Goal: Information Seeking & Learning: Learn about a topic

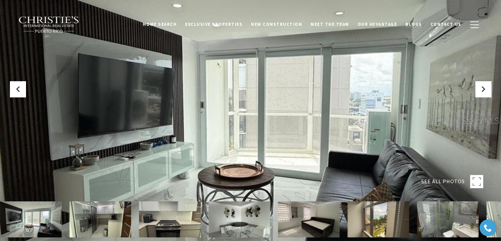
click at [286, 26] on span "Blogs" at bounding box center [414, 24] width 16 height 6
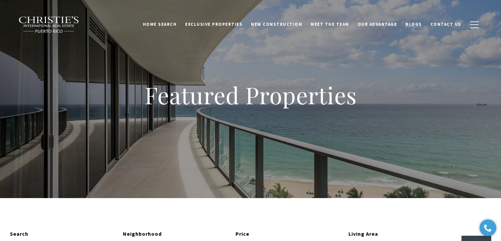
click at [413, 27] on span "Blogs" at bounding box center [414, 24] width 16 height 6
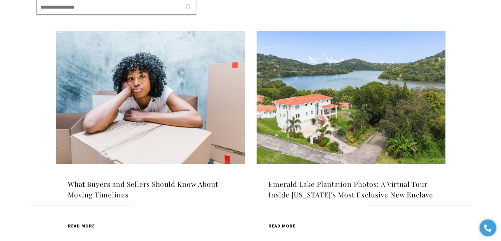
click at [149, 105] on img at bounding box center [150, 97] width 189 height 133
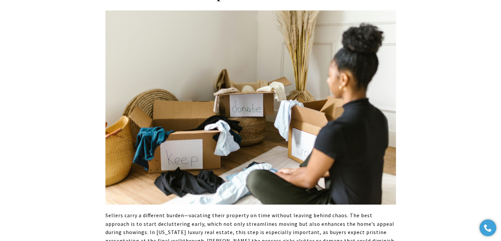
scroll to position [1484, 0]
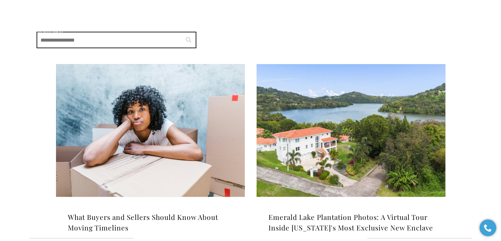
scroll to position [66, 0]
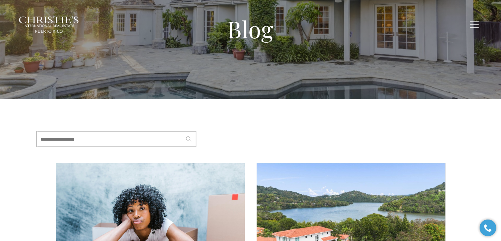
click at [131, 137] on input "Search Blogs" at bounding box center [117, 139] width 160 height 16
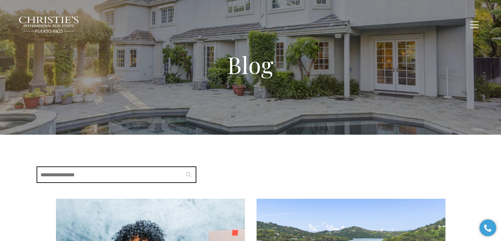
scroll to position [33, 0]
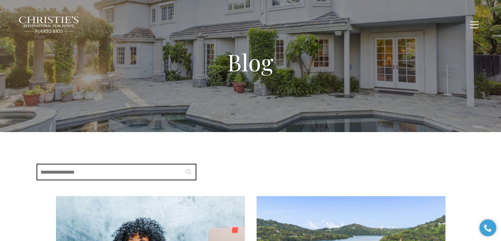
click at [140, 172] on input "Search Blogs" at bounding box center [117, 172] width 160 height 16
type input "******"
click at [189, 173] on icon at bounding box center [188, 171] width 5 height 5
click at [93, 175] on input "******" at bounding box center [117, 172] width 160 height 16
click at [187, 169] on icon at bounding box center [188, 171] width 5 height 5
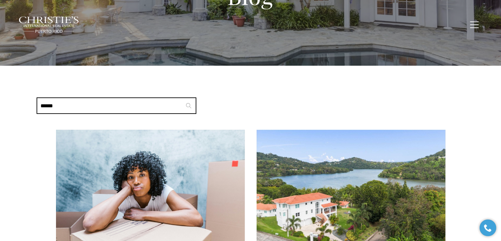
scroll to position [99, 0]
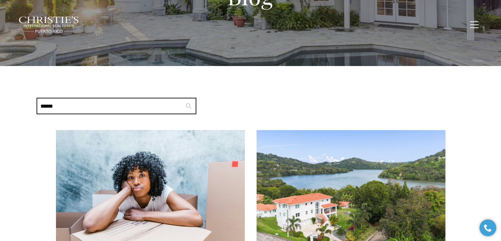
click at [67, 102] on input "******" at bounding box center [117, 106] width 160 height 16
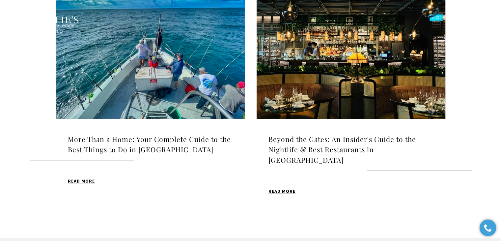
scroll to position [692, 0]
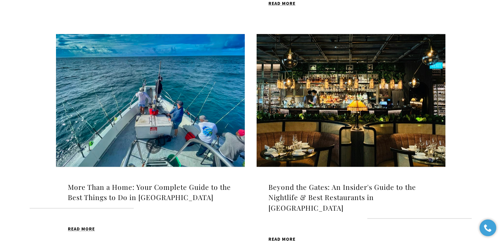
scroll to position [695, 0]
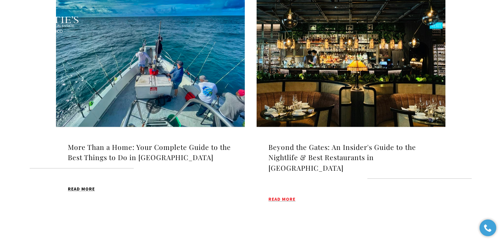
click at [286, 196] on span "Read MORE" at bounding box center [282, 198] width 27 height 5
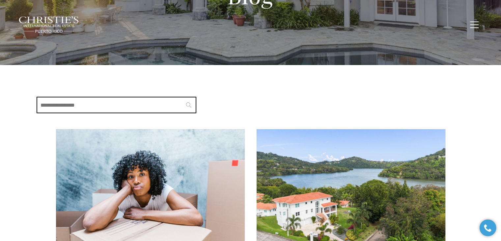
scroll to position [99, 0]
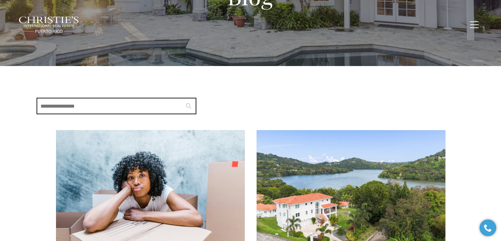
click at [72, 103] on input "Search Blogs" at bounding box center [117, 106] width 160 height 16
type input "******"
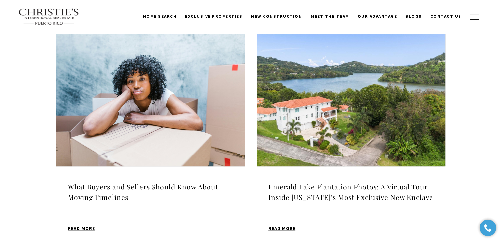
scroll to position [200, 0]
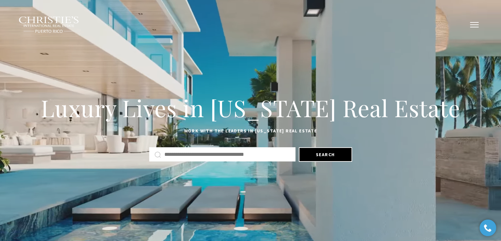
click at [474, 28] on button "button" at bounding box center [474, 24] width 17 height 19
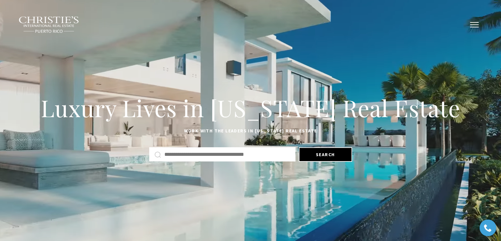
click at [474, 27] on button "button" at bounding box center [474, 24] width 17 height 19
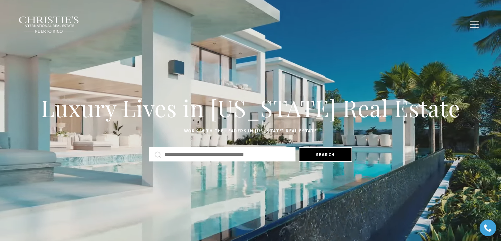
click at [142, 6] on div "Home Search Dorado Beach Rio Grande Humacao Coastal San Juan Guaynabo Puerto Ri…" at bounding box center [250, 16] width 501 height 33
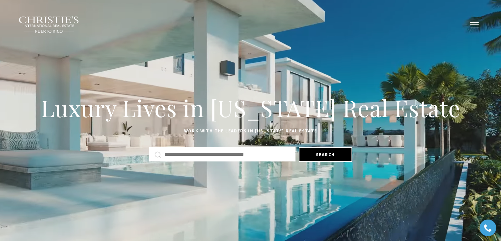
click at [476, 24] on span "button" at bounding box center [474, 24] width 9 height 1
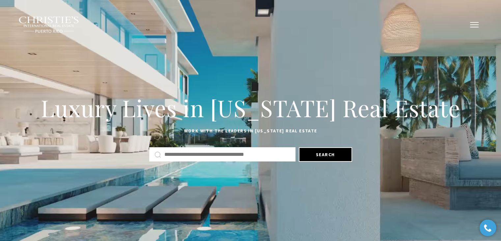
click at [476, 25] on span "button" at bounding box center [474, 24] width 9 height 1
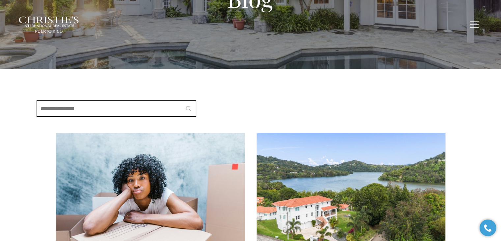
scroll to position [132, 0]
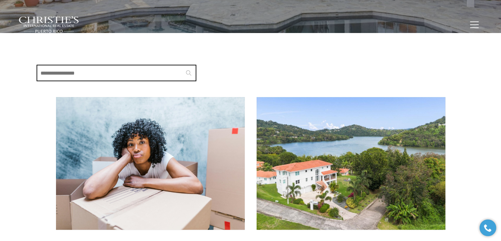
click at [160, 149] on img at bounding box center [150, 163] width 189 height 133
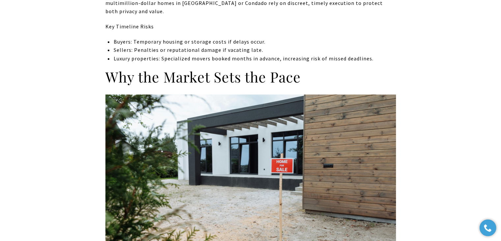
scroll to position [626, 0]
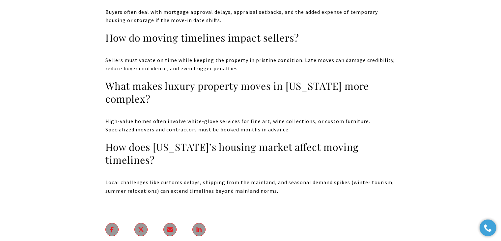
scroll to position [2901, 0]
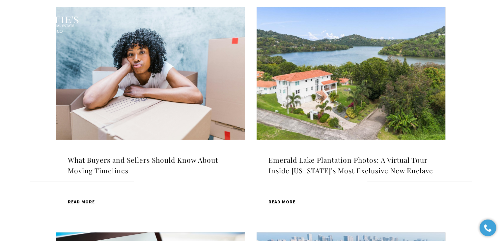
scroll to position [198, 0]
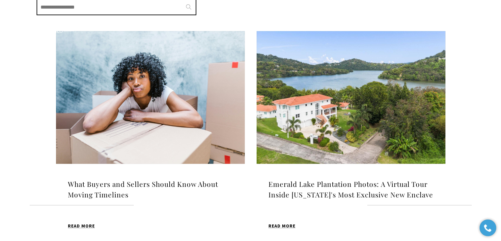
click at [164, 81] on img at bounding box center [150, 97] width 189 height 133
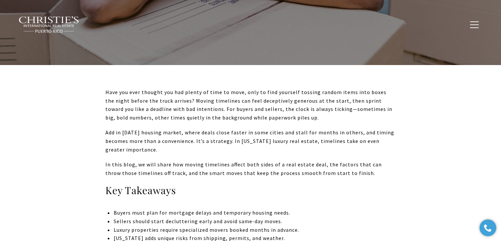
scroll to position [198, 0]
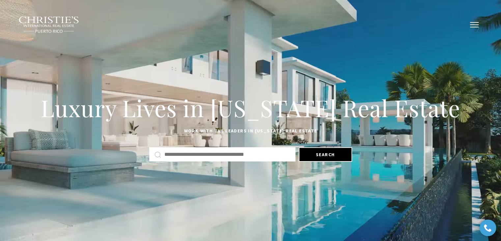
click at [477, 25] on button "button" at bounding box center [474, 24] width 17 height 19
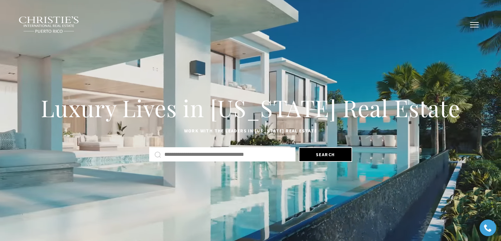
click at [472, 25] on button "button" at bounding box center [474, 24] width 17 height 19
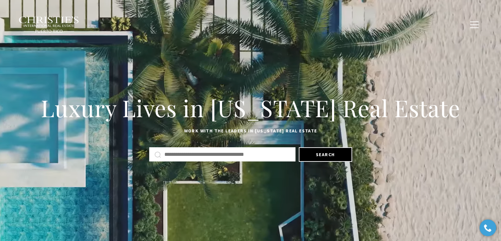
drag, startPoint x: 472, startPoint y: 25, endPoint x: 298, endPoint y: 57, distance: 176.7
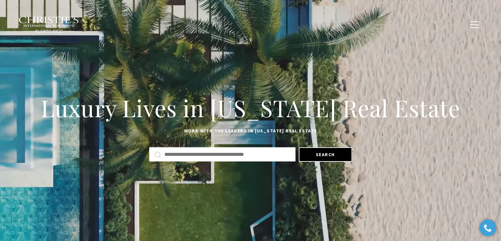
click at [272, 58] on div "Luxury Lives in Puerto Rico Real Estate Work with the leaders in Puerto Rico Re…" at bounding box center [250, 127] width 501 height 142
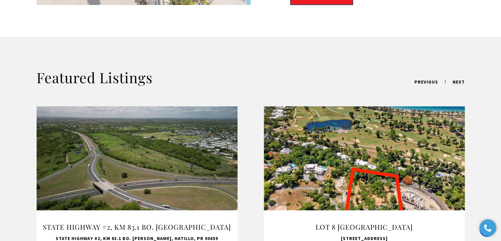
scroll to position [462, 0]
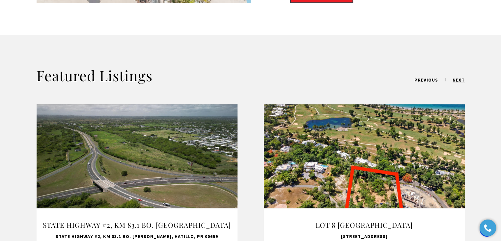
click at [152, 118] on link at bounding box center [137, 188] width 201 height 168
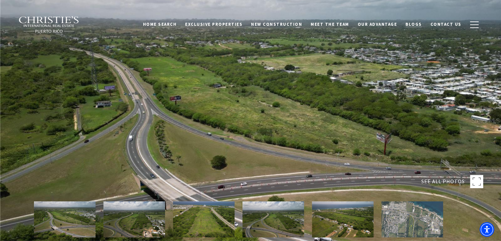
click at [420, 28] on link "Blogs" at bounding box center [414, 24] width 25 height 13
